Goal: Check status: Check status

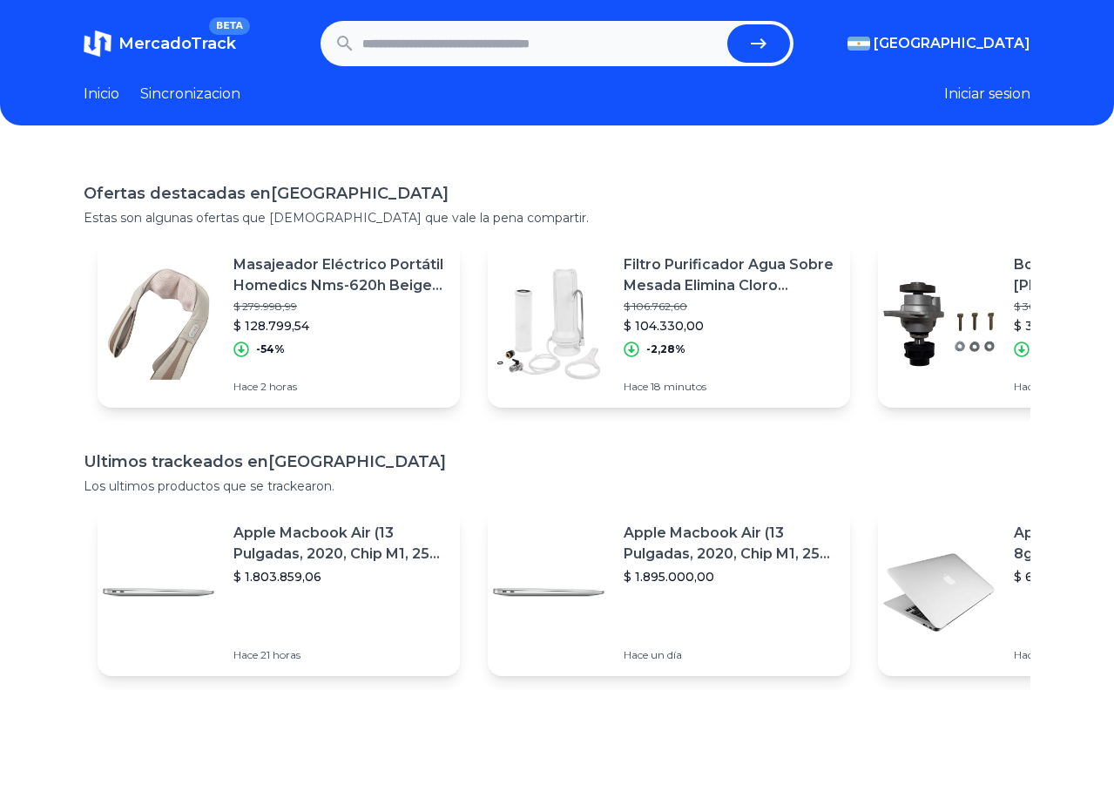
click at [535, 28] on input "text" at bounding box center [541, 43] width 359 height 38
paste input "**********"
type input "**********"
click at [728, 24] on button "submit" at bounding box center [759, 43] width 63 height 38
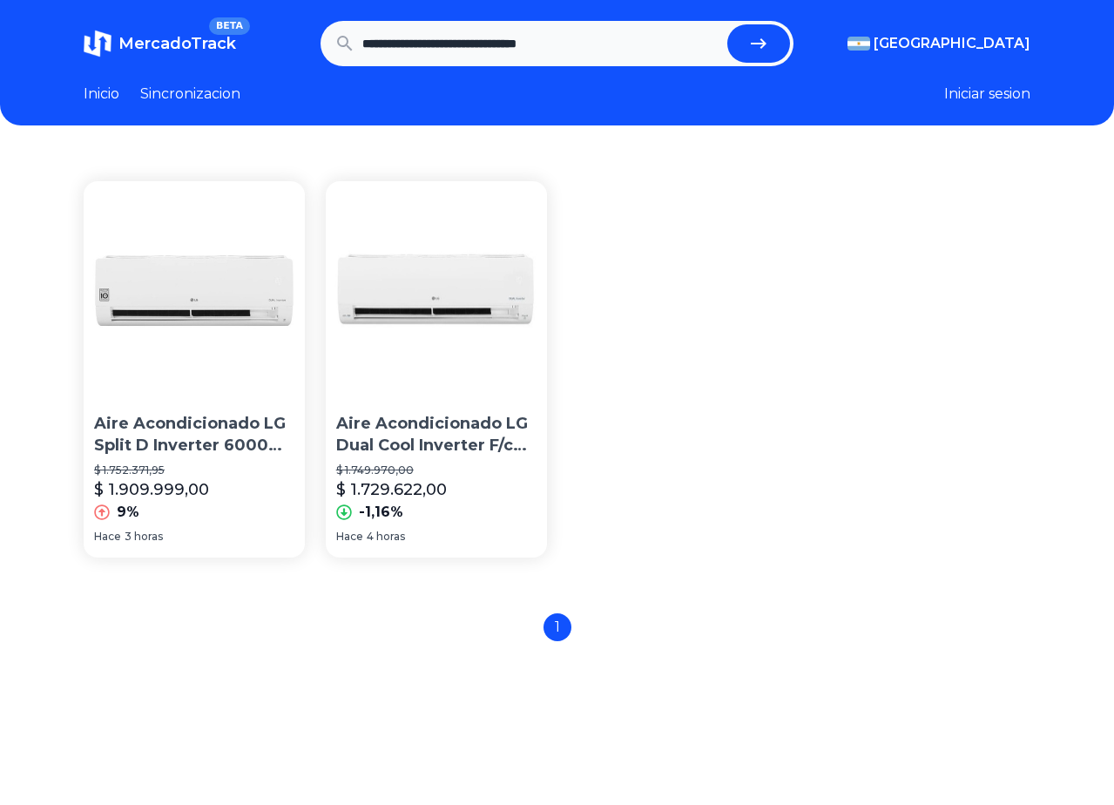
click at [180, 318] on img at bounding box center [194, 290] width 218 height 218
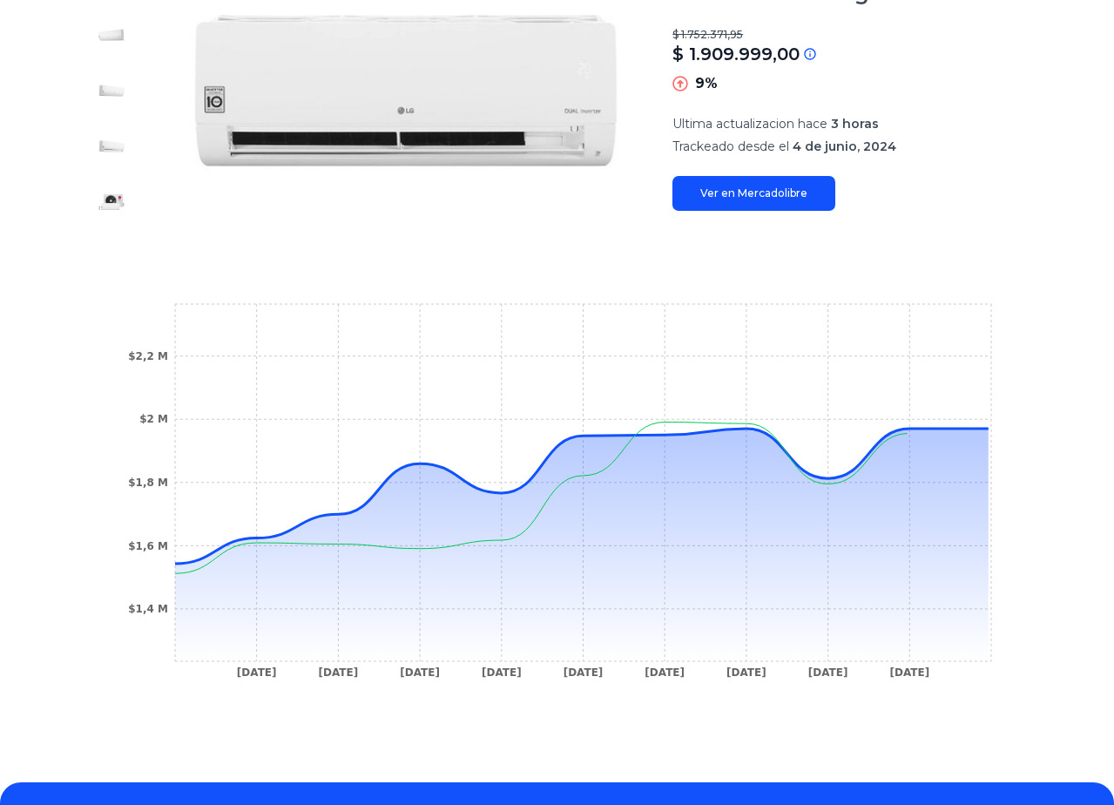
scroll to position [314, 0]
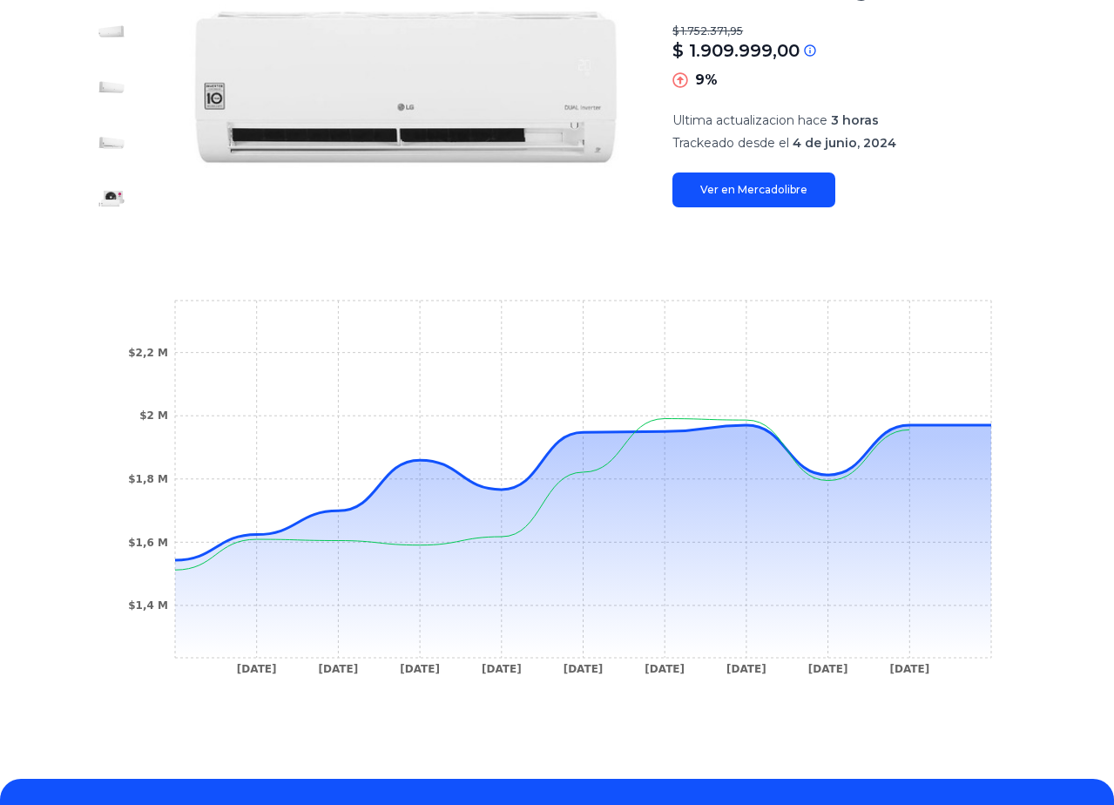
click at [58, 682] on div "Trackings Aire Acondicionado LG Split D Inverter 6000 Frig S4-w24k231e $ 1.752.…" at bounding box center [557, 295] width 1114 height 911
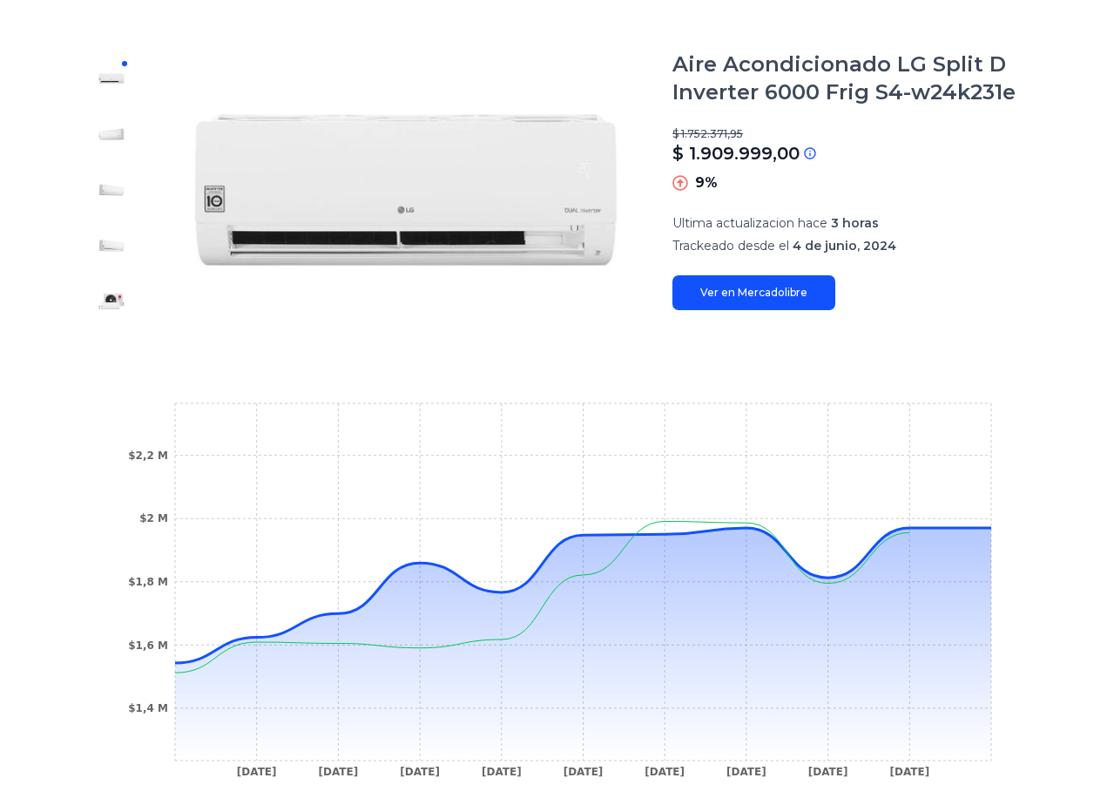
scroll to position [209, 0]
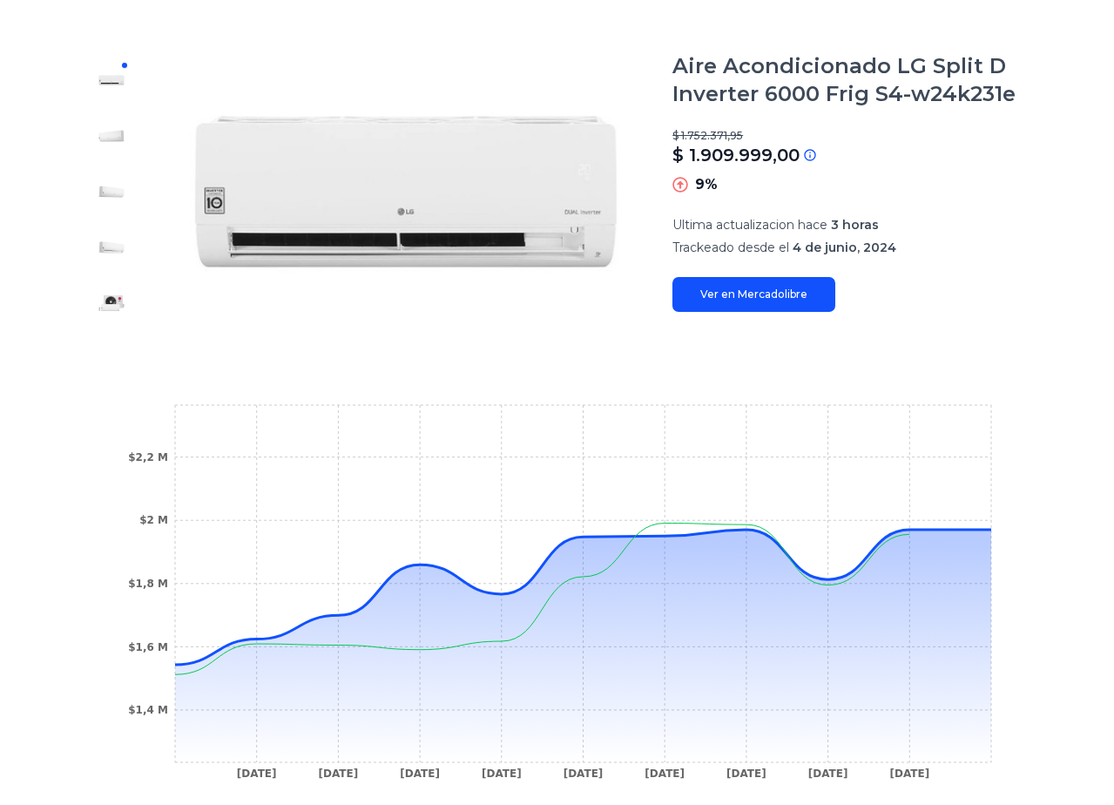
click at [760, 295] on link "Ver en Mercadolibre" at bounding box center [754, 294] width 163 height 35
drag, startPoint x: 824, startPoint y: 579, endPoint x: 801, endPoint y: 580, distance: 23.5
click at [801, 580] on icon "13 Jun 24 18 Jun 24 8 Jul 24 16 Aug 24 30 Aug 24 1 Nov 24 8 Feb 25 17 Feb 25 27…" at bounding box center [556, 597] width 877 height 392
drag, startPoint x: 829, startPoint y: 580, endPoint x: 881, endPoint y: 580, distance: 52.3
drag, startPoint x: 879, startPoint y: 580, endPoint x: 832, endPoint y: 599, distance: 50.5
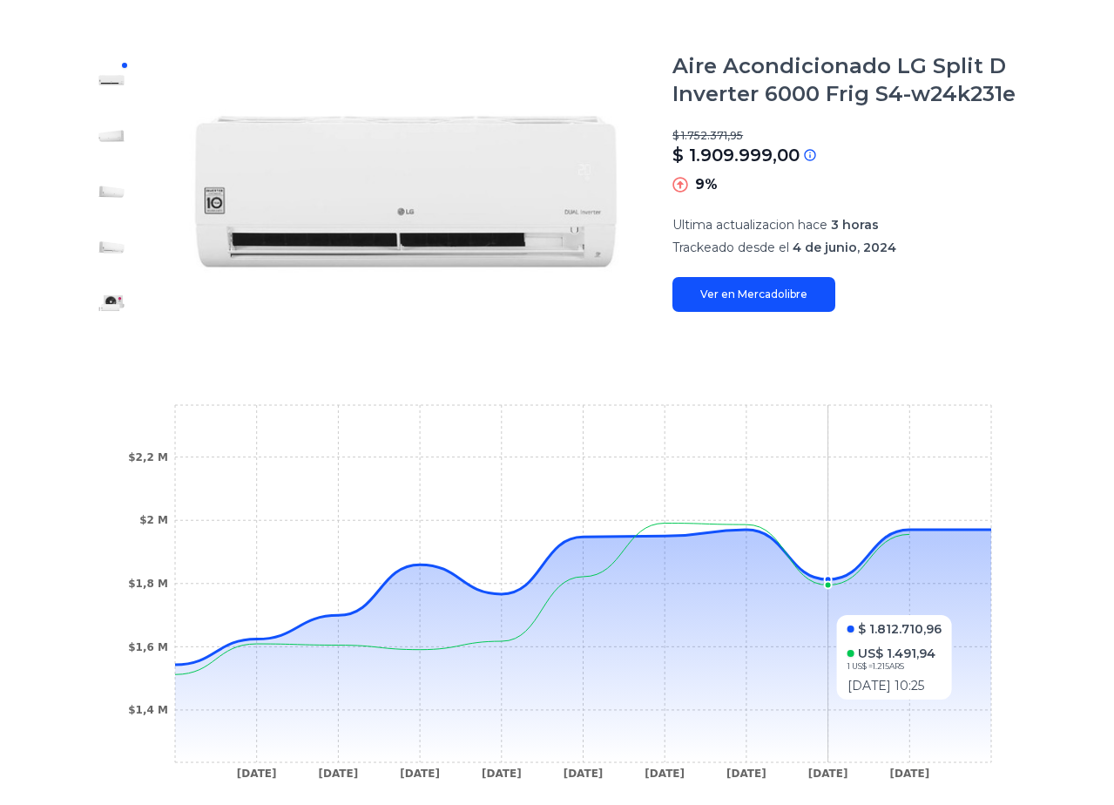
click at [838, 605] on icon at bounding box center [583, 646] width 816 height 233
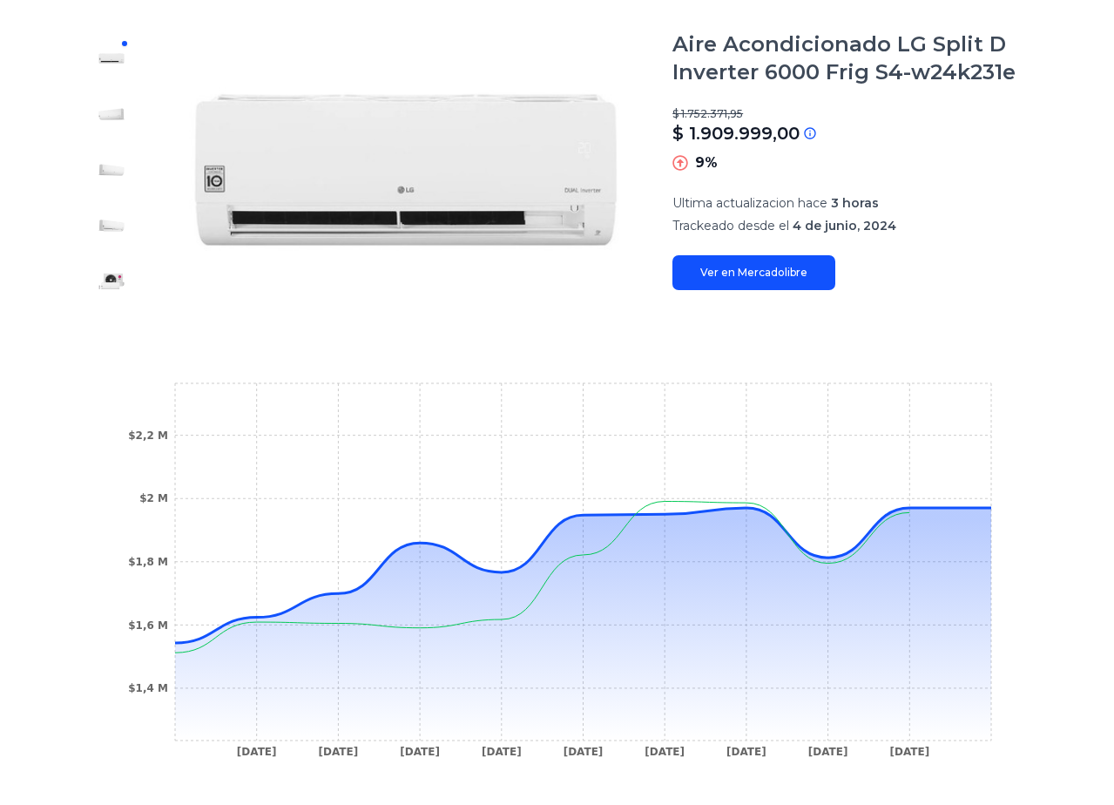
scroll to position [0, 0]
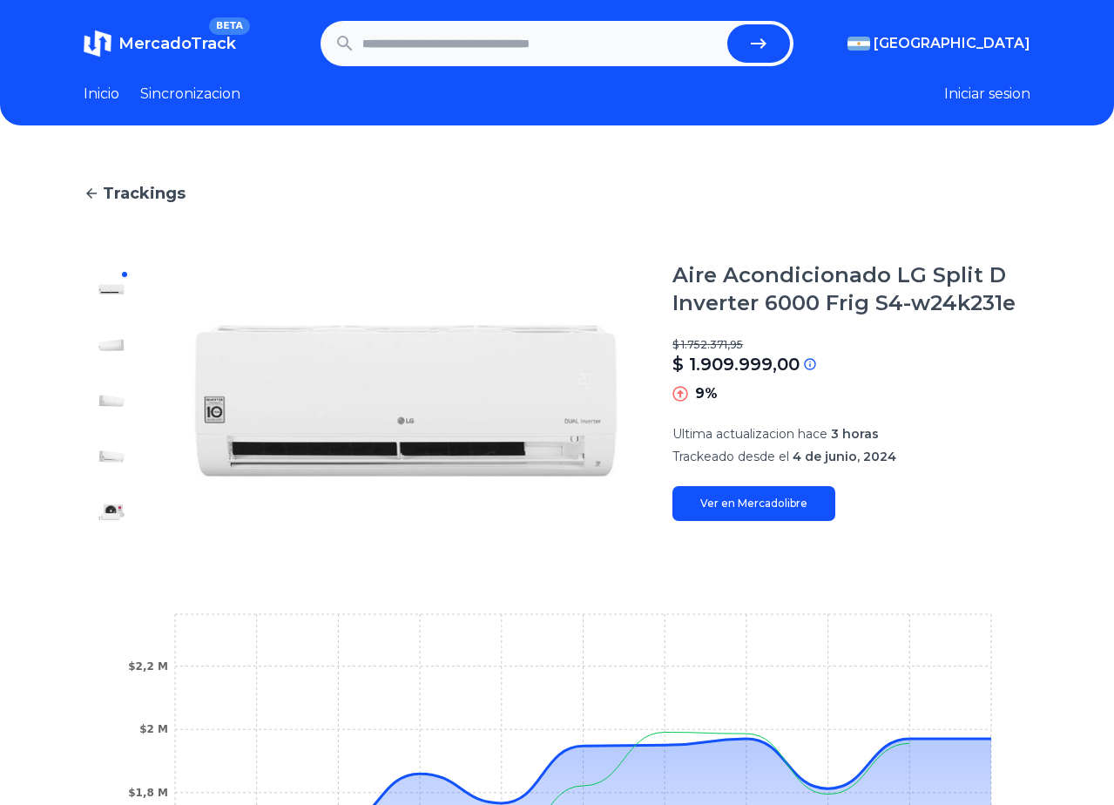
type input "**********"
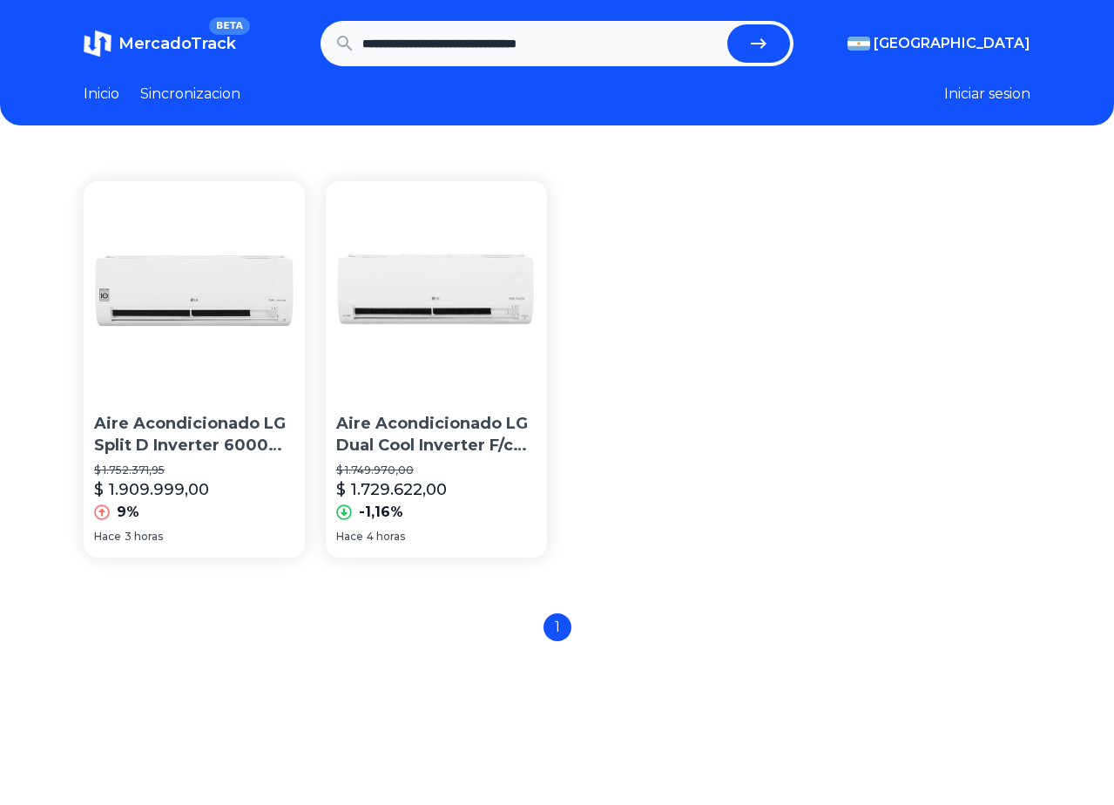
click at [481, 381] on img at bounding box center [437, 290] width 218 height 218
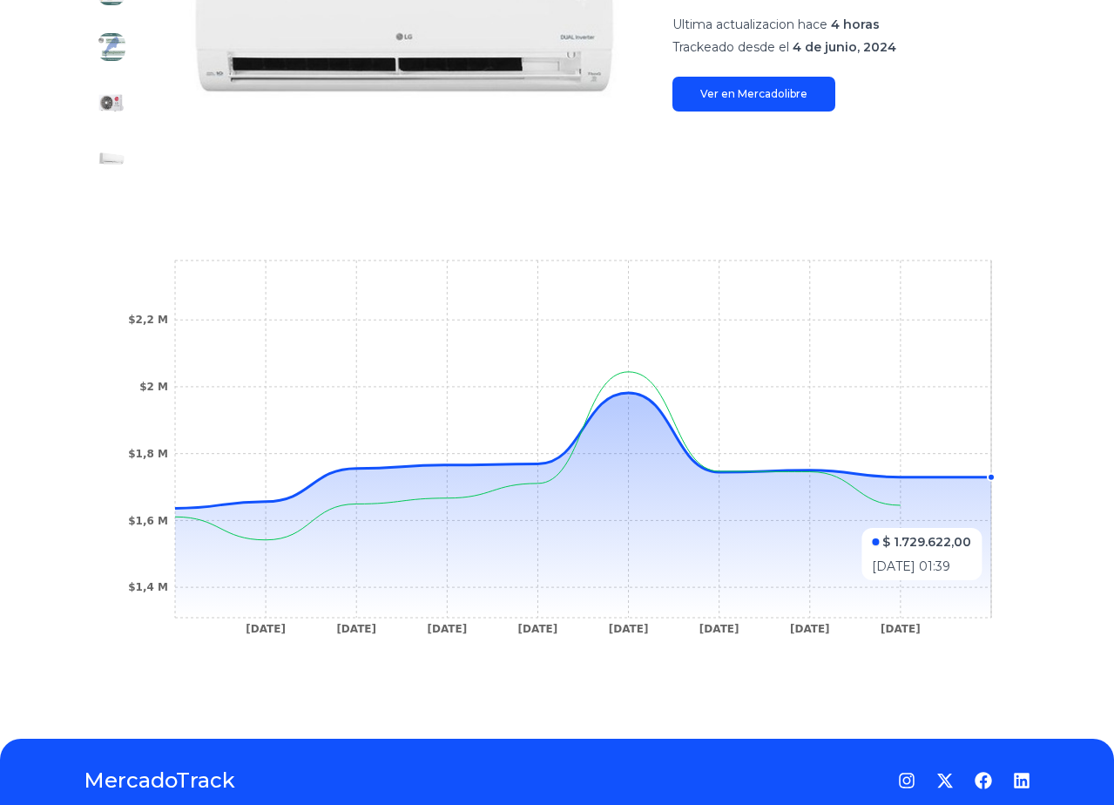
scroll to position [416, 0]
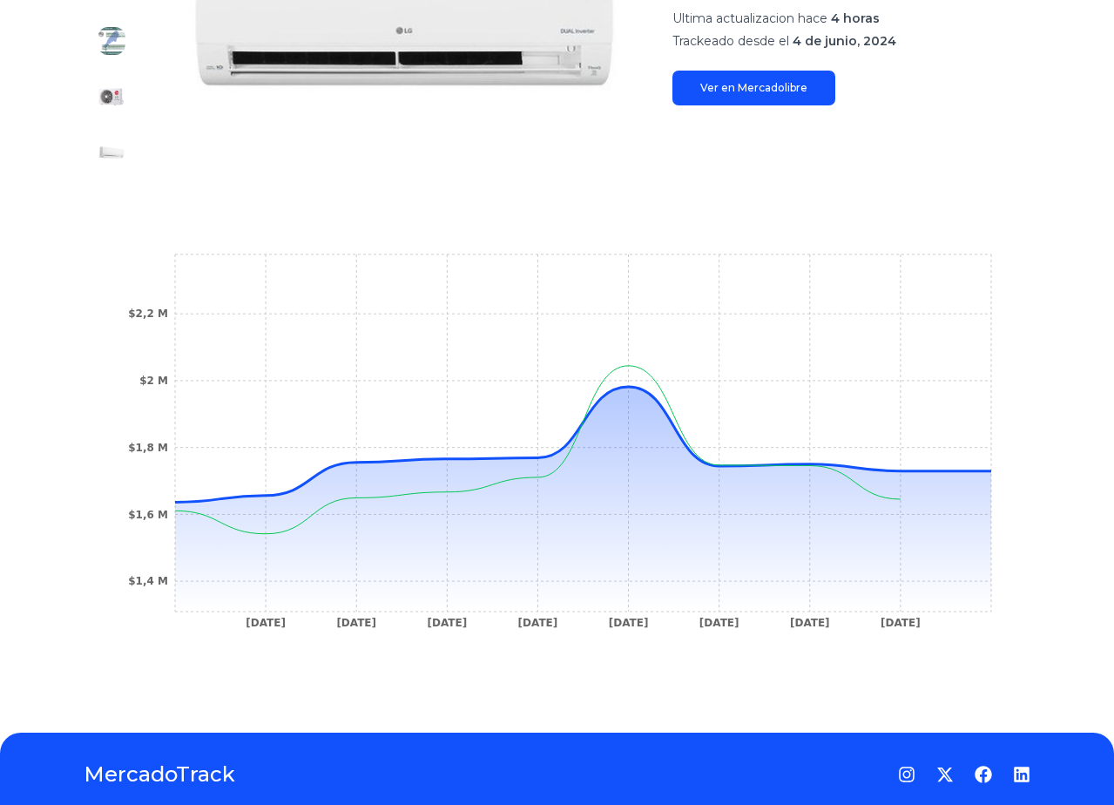
drag, startPoint x: 1080, startPoint y: 542, endPoint x: 1066, endPoint y: 542, distance: 13.9
click at [1076, 542] on div "Trackings Aire Acondicionado LG Dual Cool Inverter F/c 6000 Fg Wifi $ 1.749.970…" at bounding box center [557, 221] width 1114 height 967
drag, startPoint x: 985, startPoint y: 542, endPoint x: 888, endPoint y: 542, distance: 97.6
click at [889, 542] on icon at bounding box center [583, 499] width 816 height 225
type input "**********"
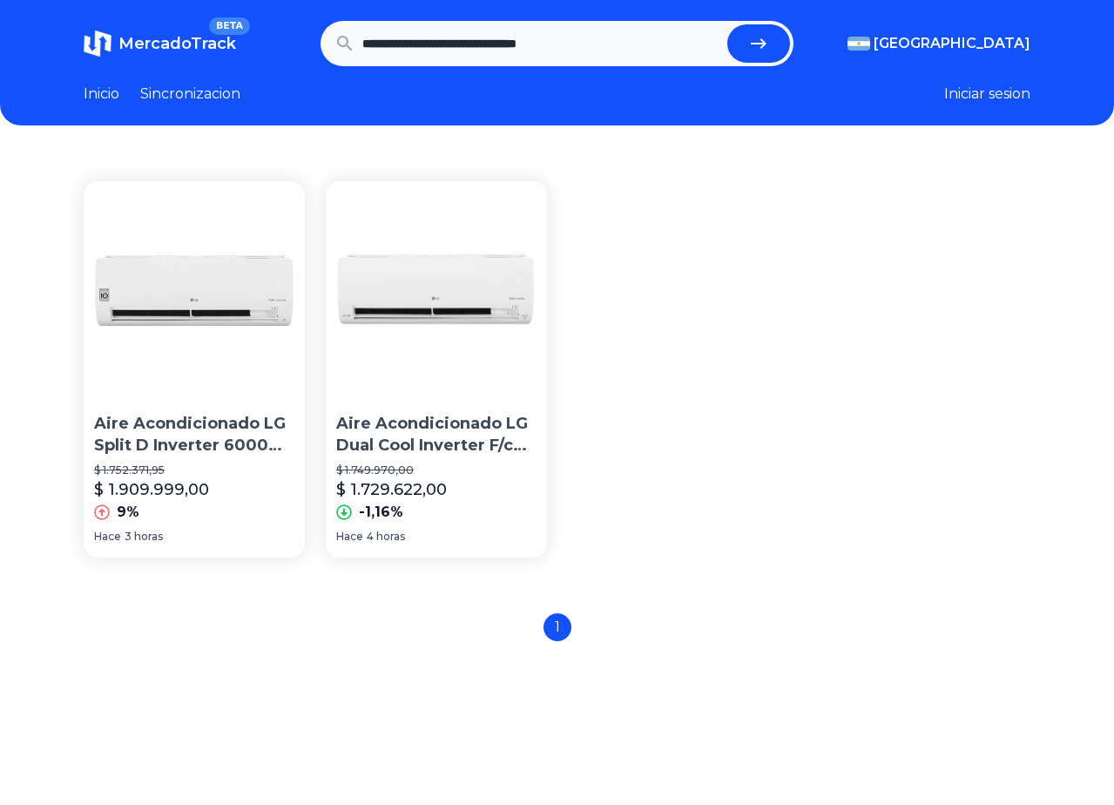
click at [581, 295] on section "Aire Acondicionado LG Split D Inverter 6000 Frig S4-w24k231e $ 1.752.371,95 $ 1…" at bounding box center [557, 369] width 947 height 376
